Goal: Task Accomplishment & Management: Use online tool/utility

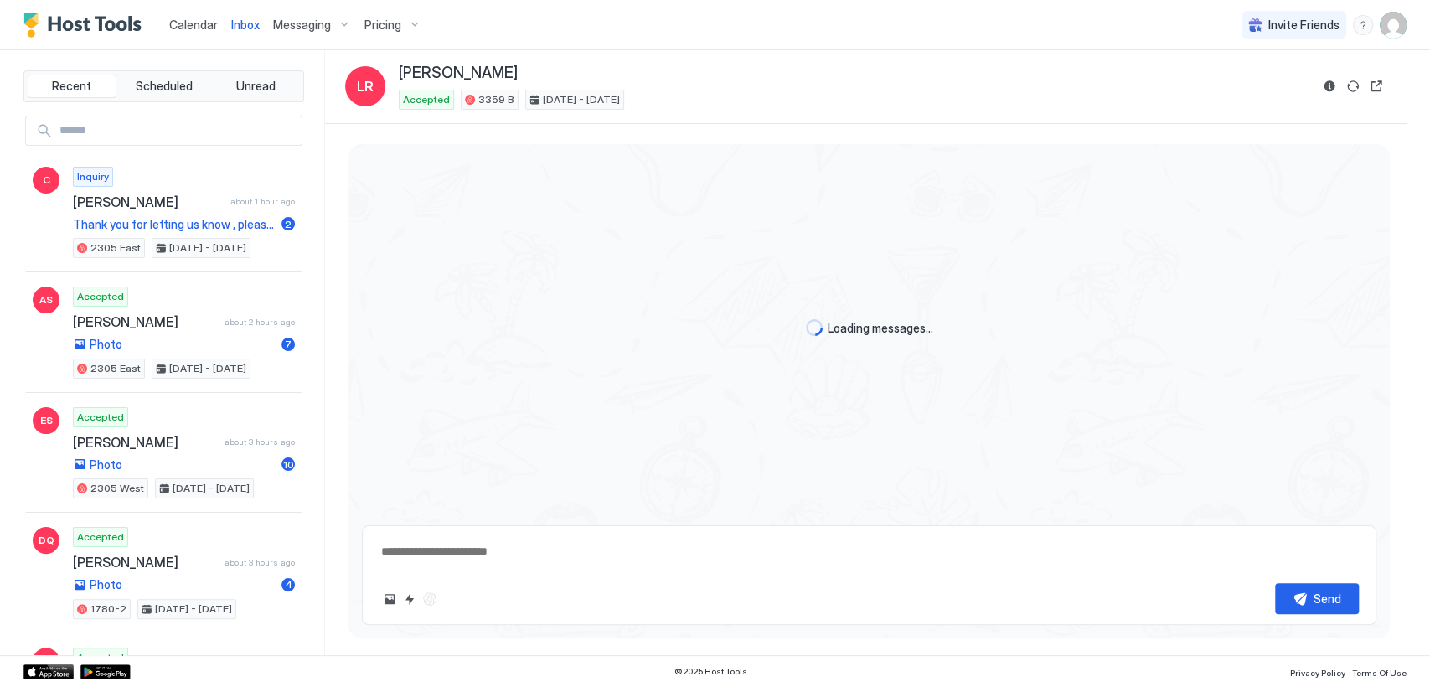
scroll to position [3947, 0]
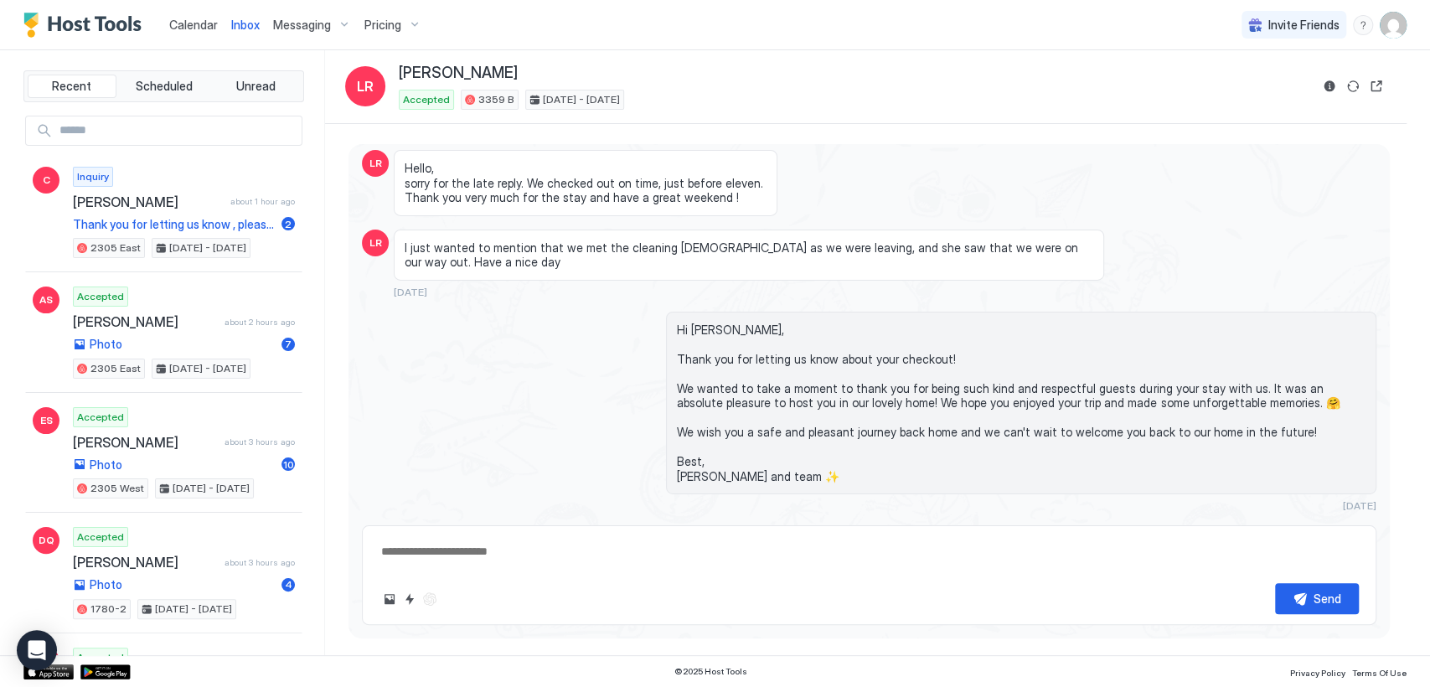
click at [194, 28] on span "Calendar" at bounding box center [193, 25] width 49 height 14
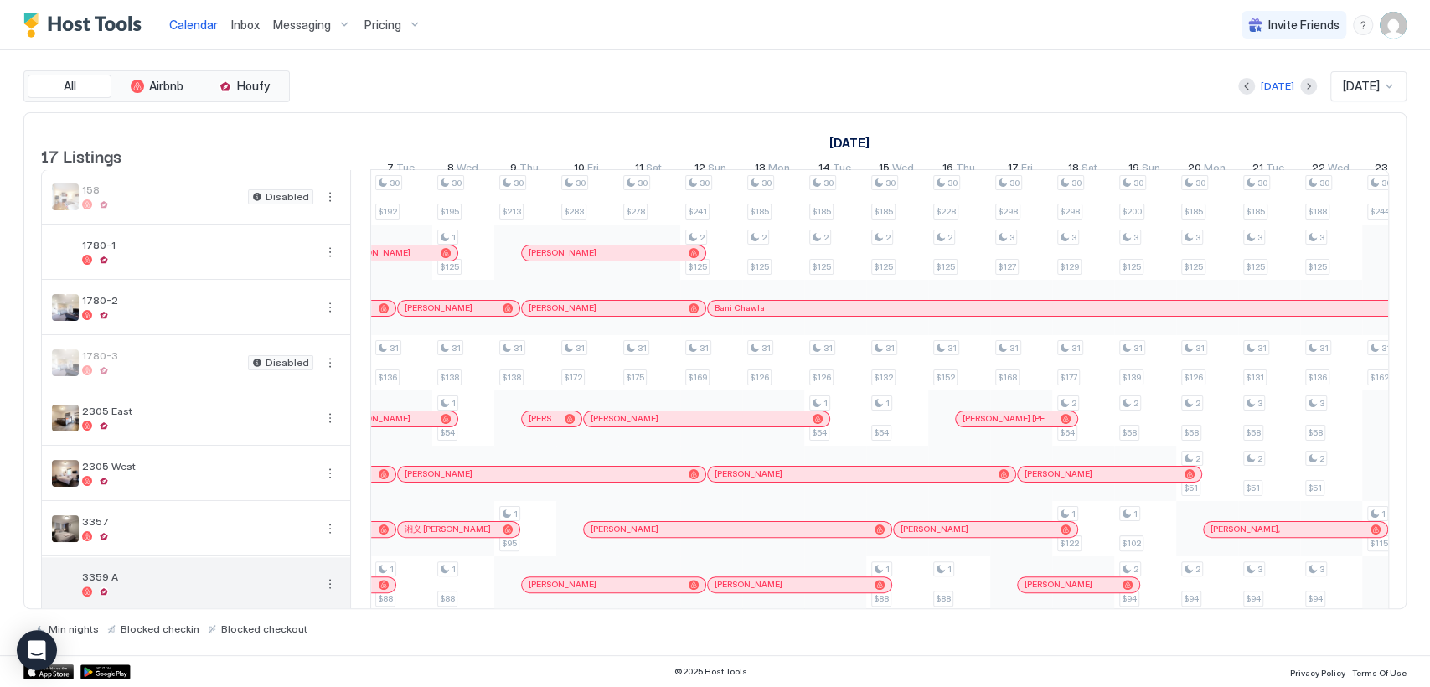
scroll to position [248, 0]
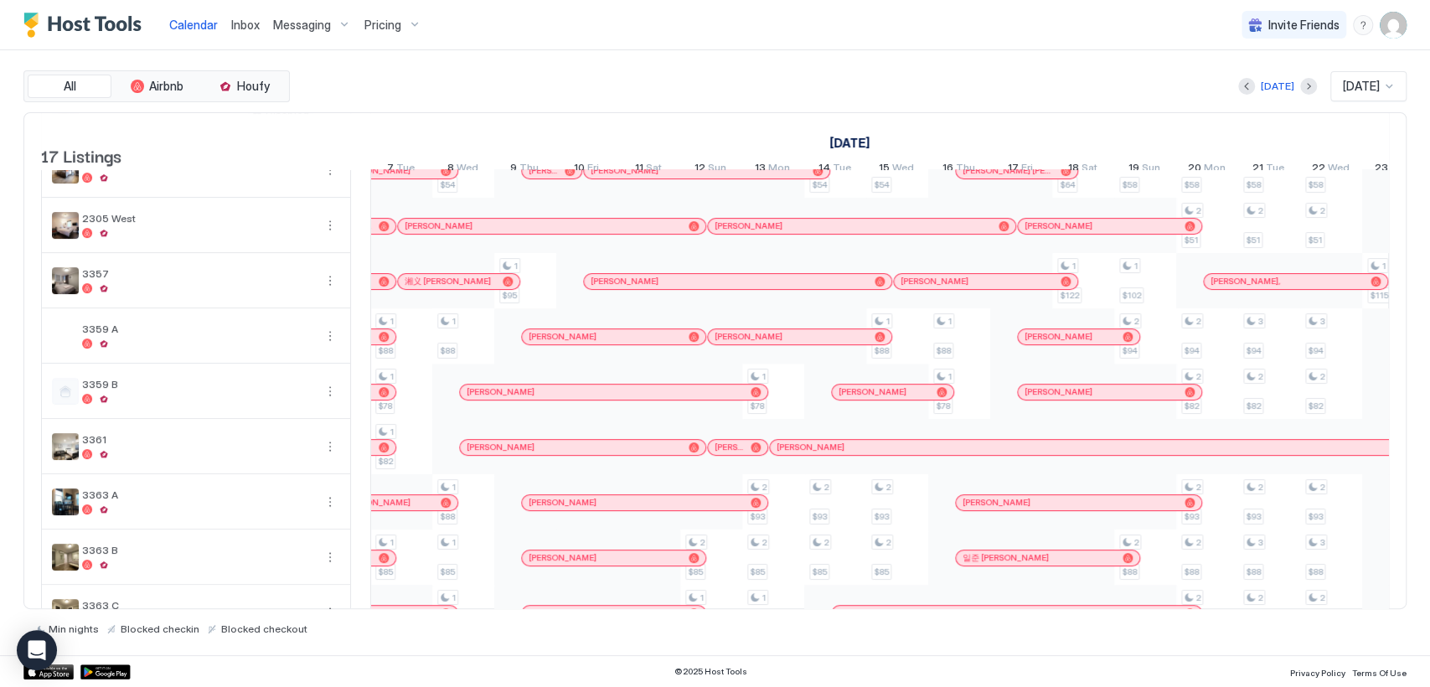
click at [381, 453] on div at bounding box center [384, 447] width 10 height 10
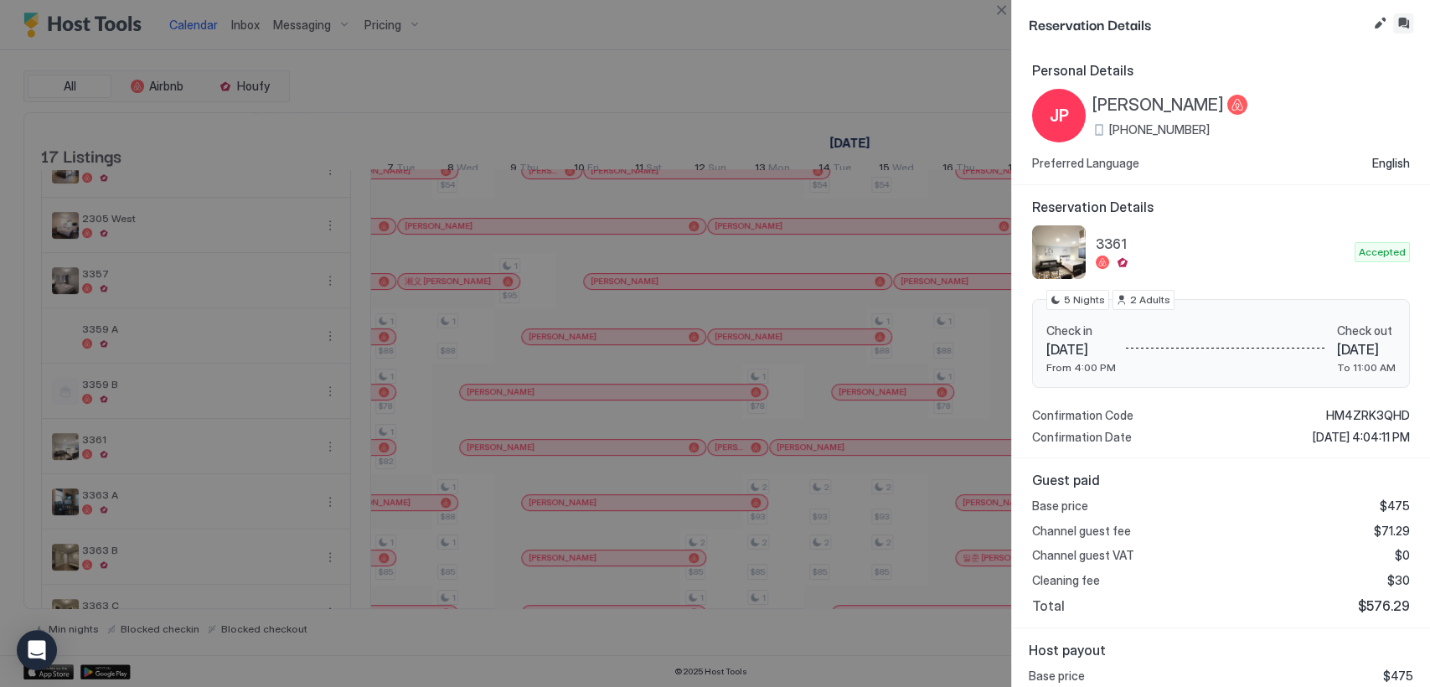
click at [1399, 20] on button "Inbox" at bounding box center [1404, 23] width 20 height 20
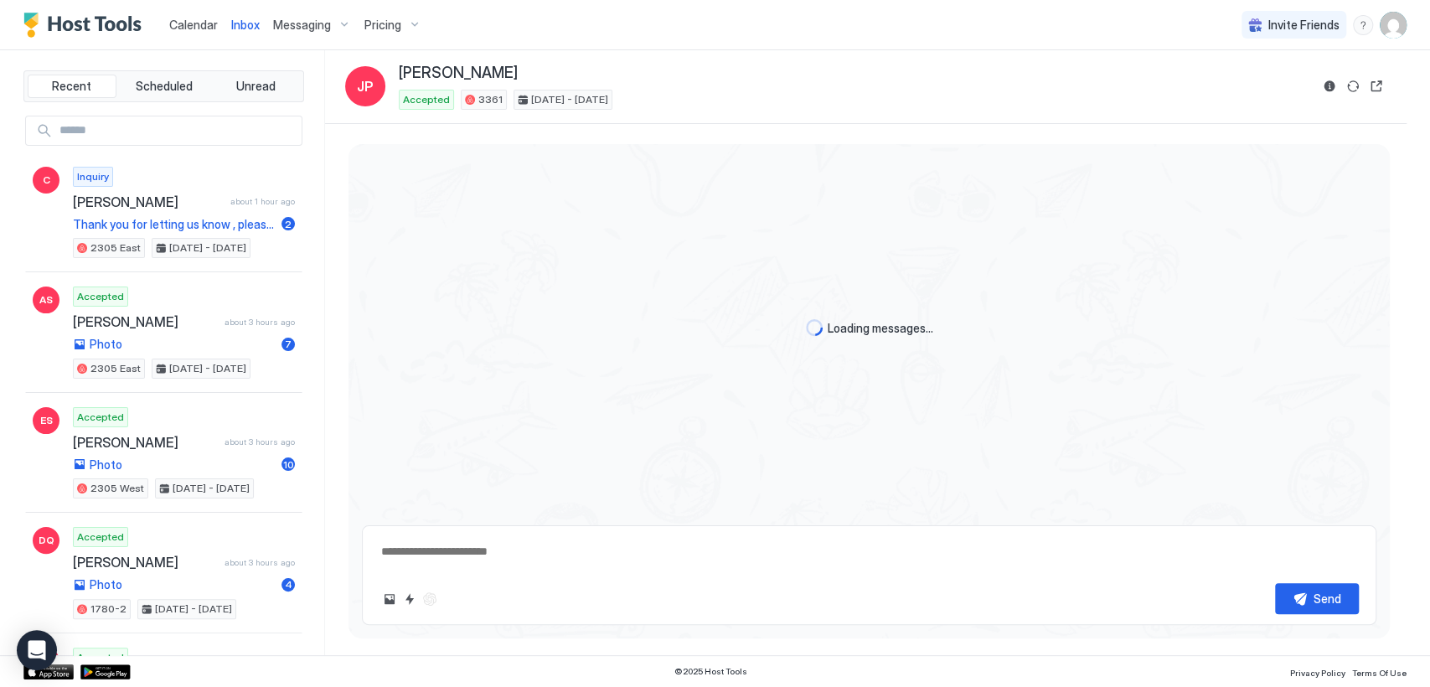
scroll to position [2198, 0]
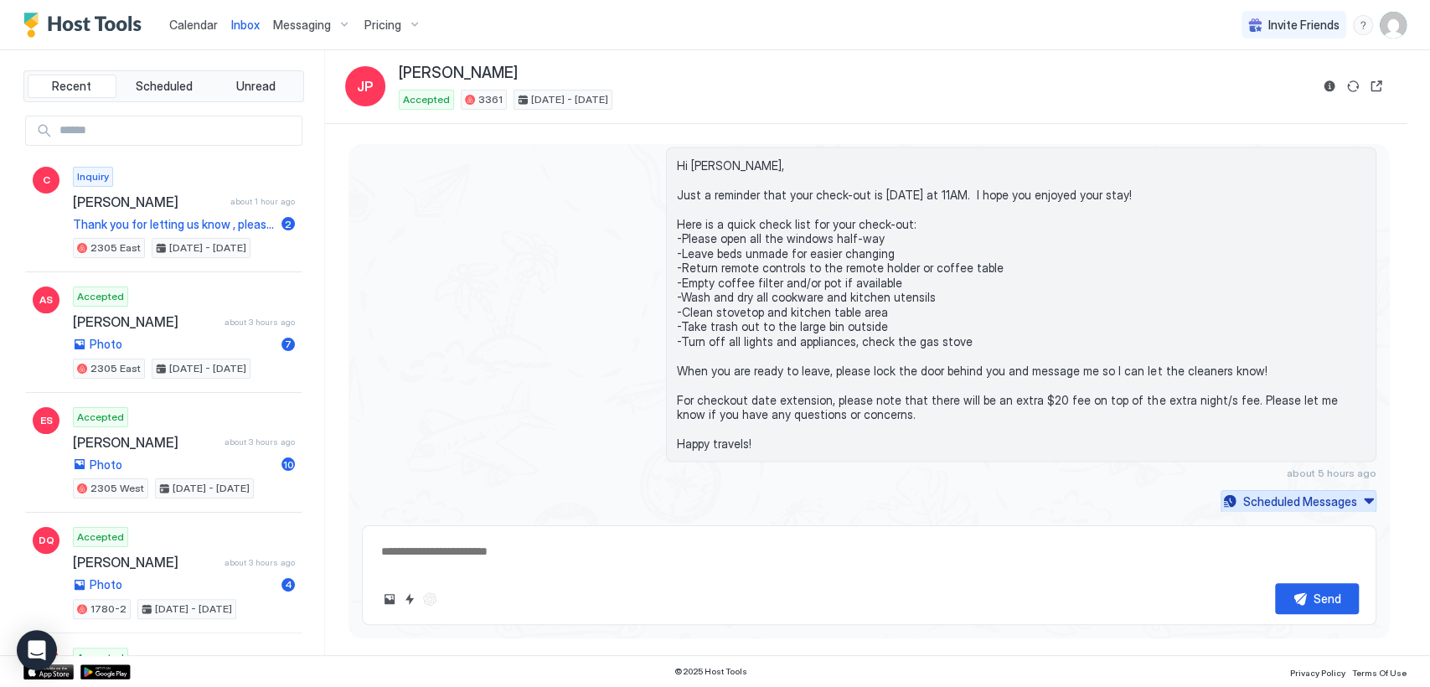
click at [1326, 499] on div "Scheduled Messages" at bounding box center [1301, 502] width 114 height 18
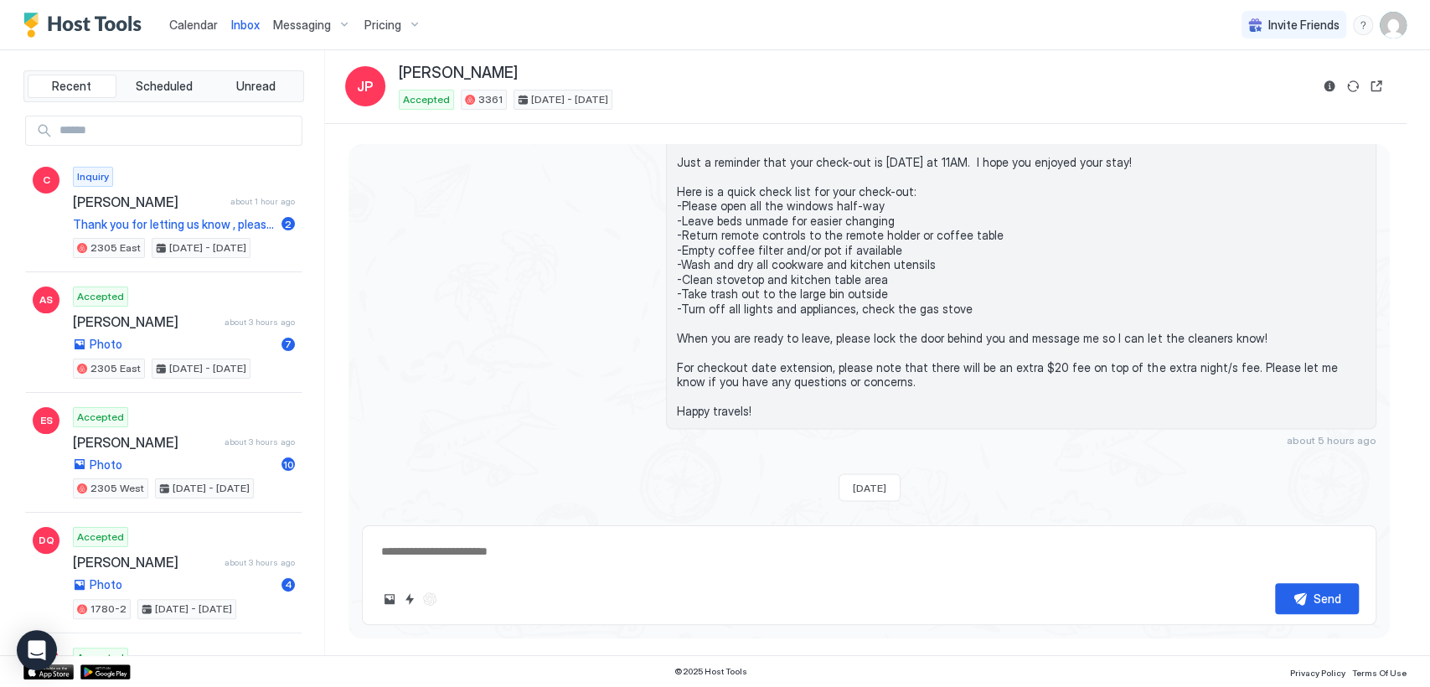
scroll to position [2608, 0]
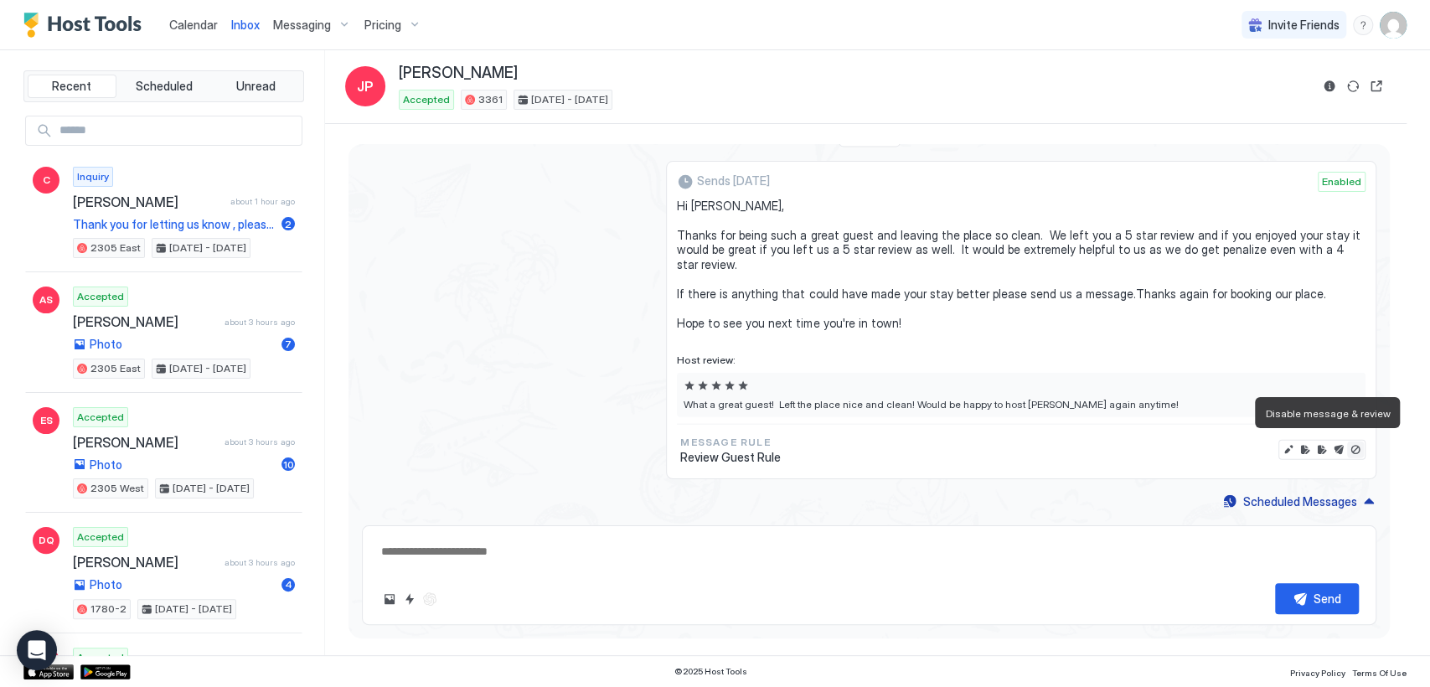
click at [1347, 444] on button "Disable message & review" at bounding box center [1355, 450] width 17 height 17
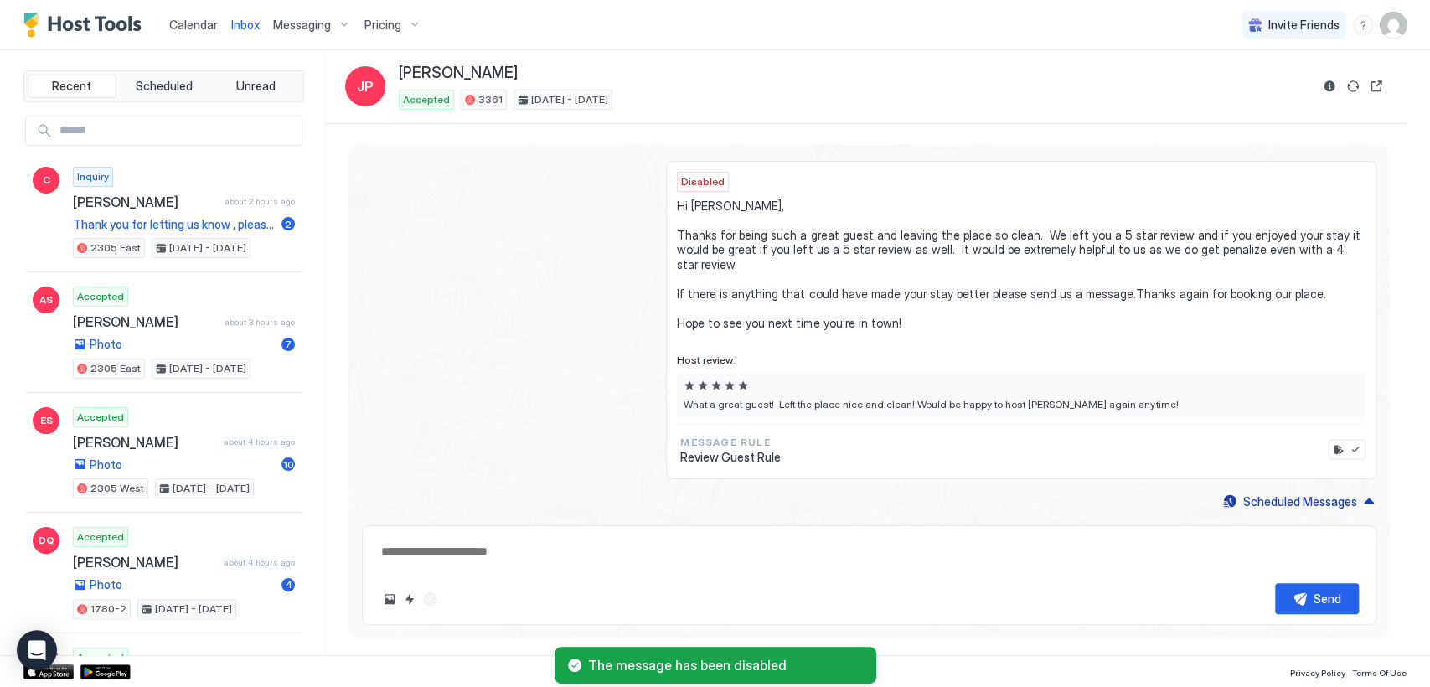
type textarea "*"
